Goal: Transaction & Acquisition: Book appointment/travel/reservation

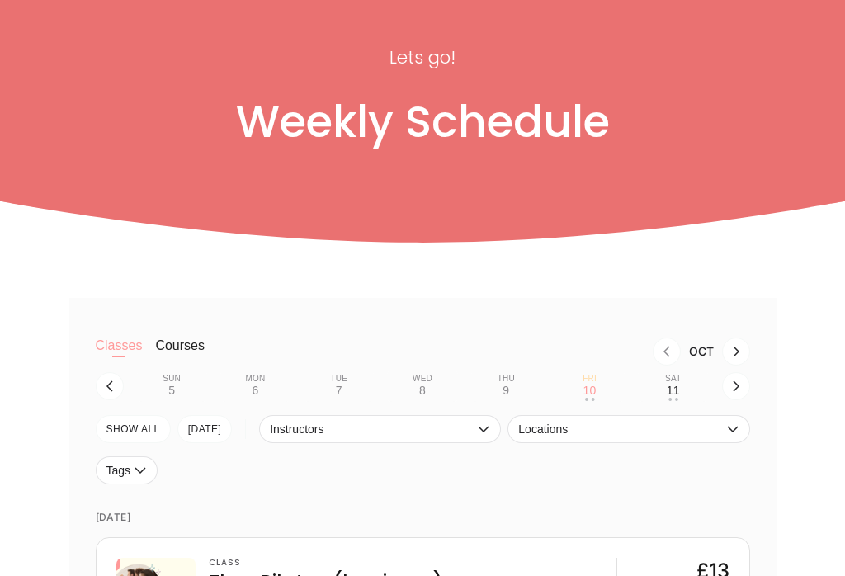
scroll to position [137, 0]
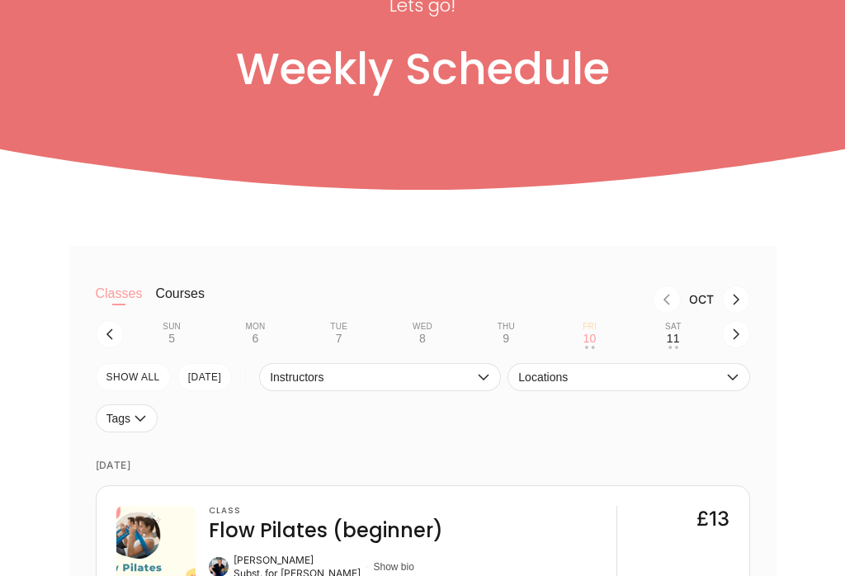
click at [739, 331] on icon "button" at bounding box center [735, 333] width 13 height 13
click at [252, 336] on div "13" at bounding box center [254, 338] width 13 height 13
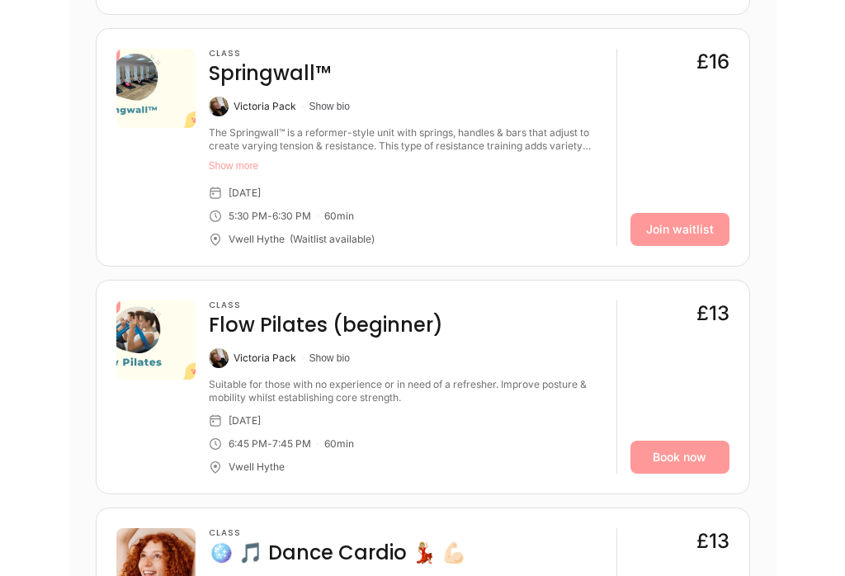
scroll to position [1512, 0]
click at [689, 460] on link "Book now" at bounding box center [679, 456] width 99 height 33
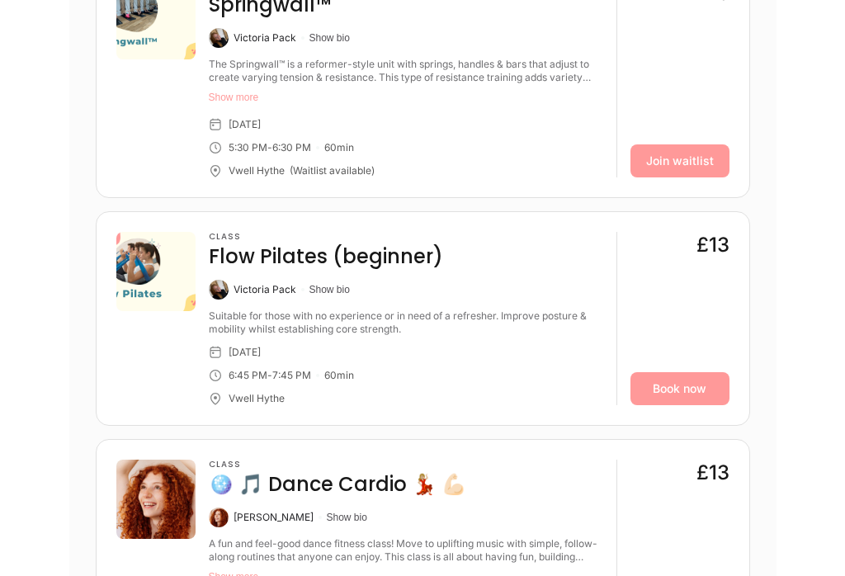
scroll to position [1580, 0]
click at [683, 391] on link "Book now" at bounding box center [679, 388] width 99 height 33
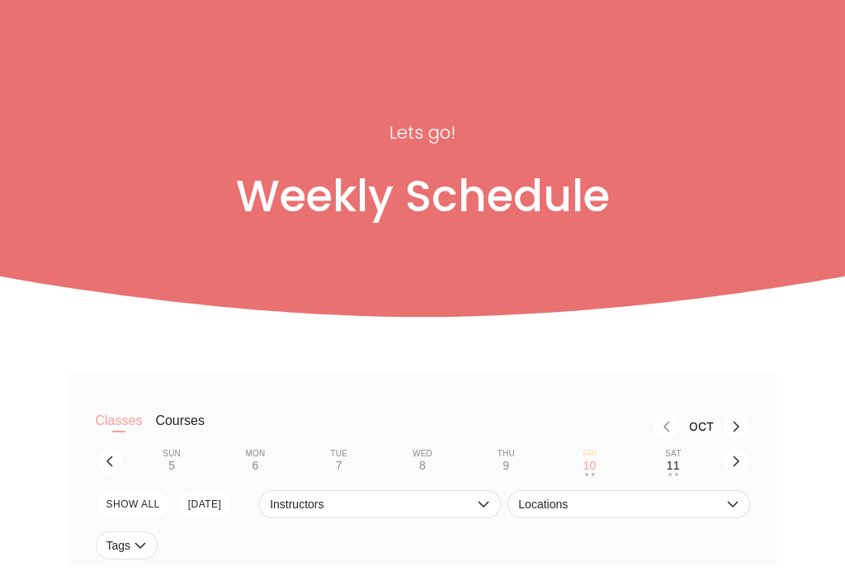
scroll to position [95, 0]
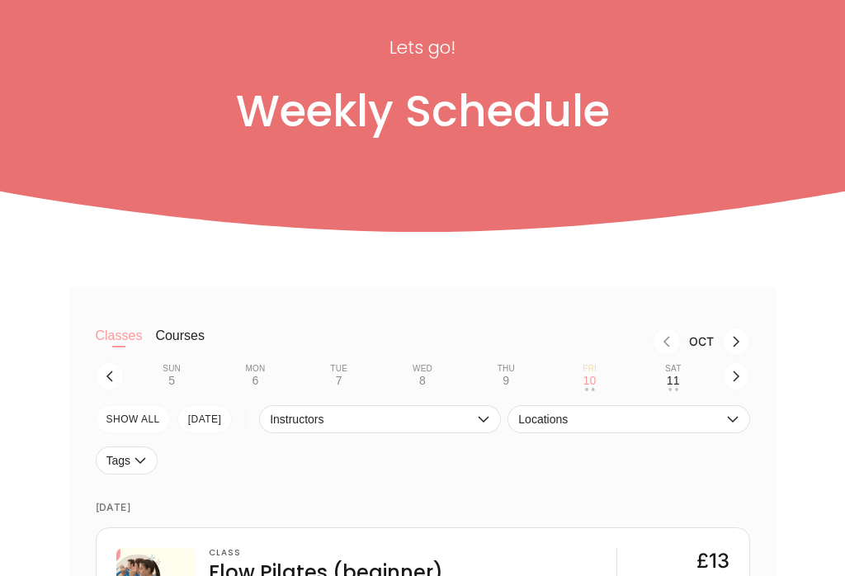
click at [739, 407] on button "Locations" at bounding box center [628, 419] width 242 height 28
click at [741, 341] on icon "Next month, Nov" at bounding box center [735, 341] width 13 height 13
click at [108, 374] on icon "button" at bounding box center [109, 375] width 7 height 11
click at [109, 380] on icon "button" at bounding box center [109, 376] width 13 height 13
click at [252, 382] on div "13" at bounding box center [254, 380] width 13 height 13
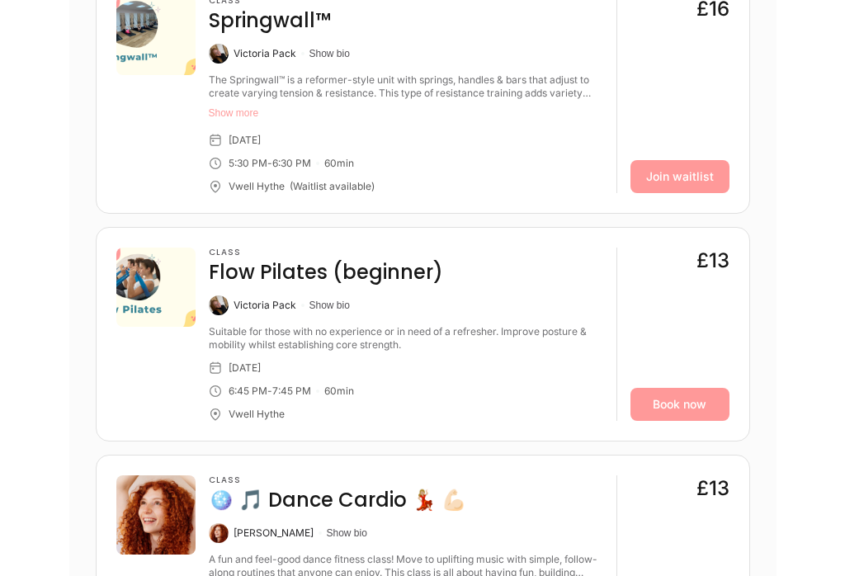
scroll to position [1565, 0]
click at [694, 398] on link "Book now" at bounding box center [679, 404] width 99 height 33
